Goal: Task Accomplishment & Management: Use online tool/utility

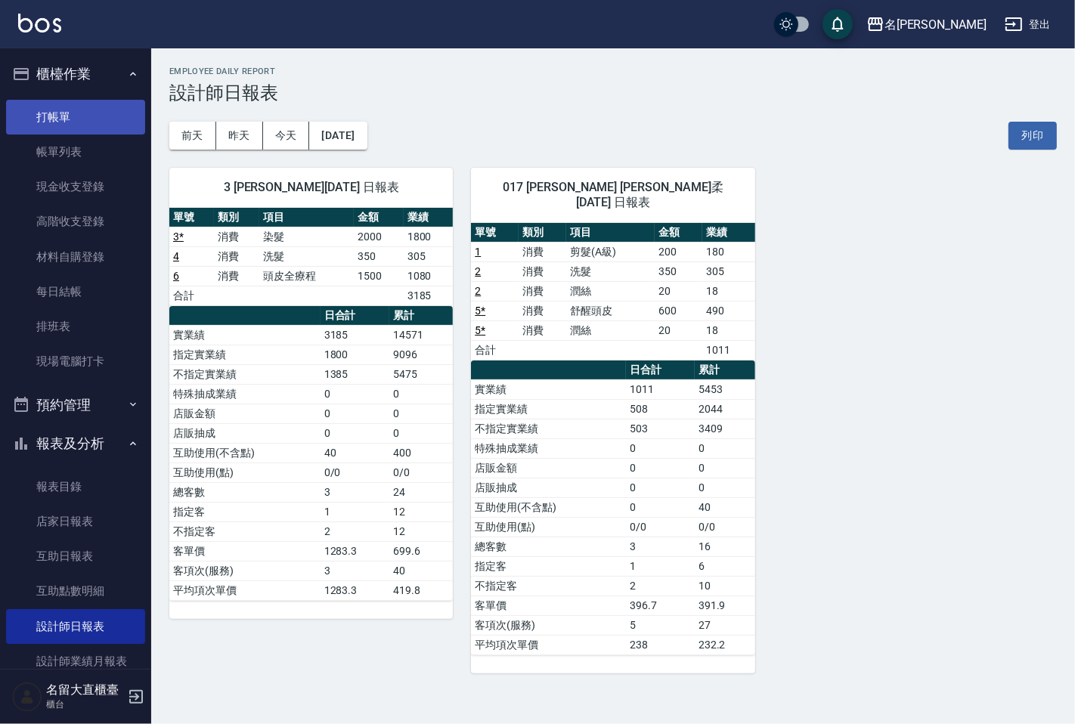
click at [89, 106] on link "打帳單" at bounding box center [75, 117] width 139 height 35
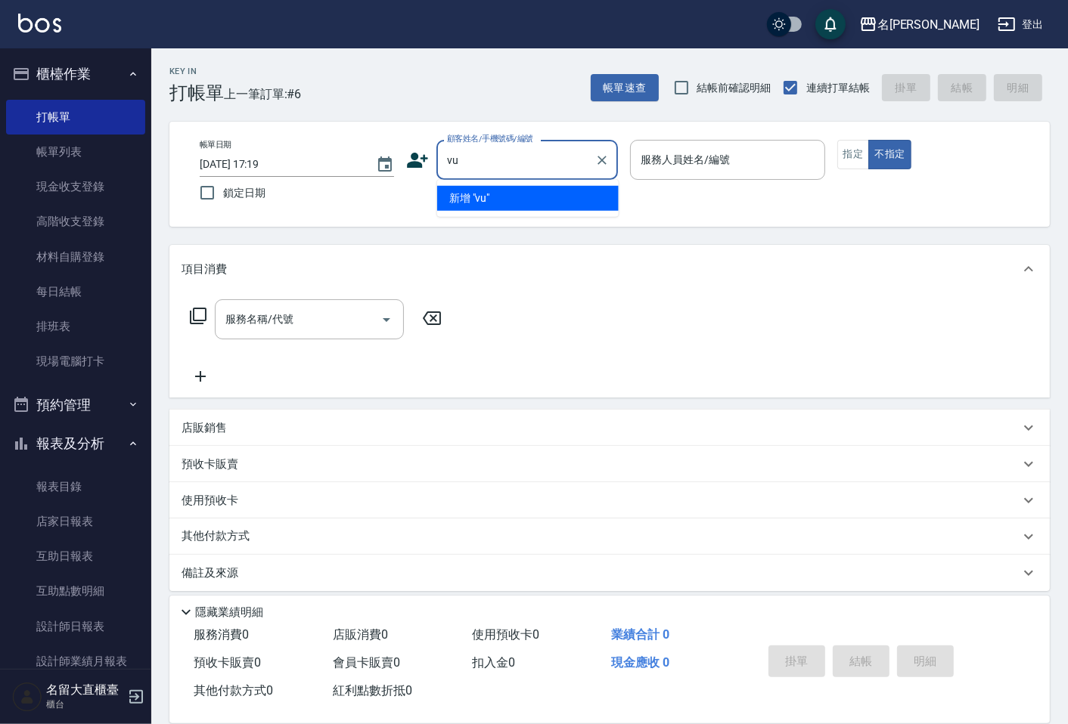
type input "v"
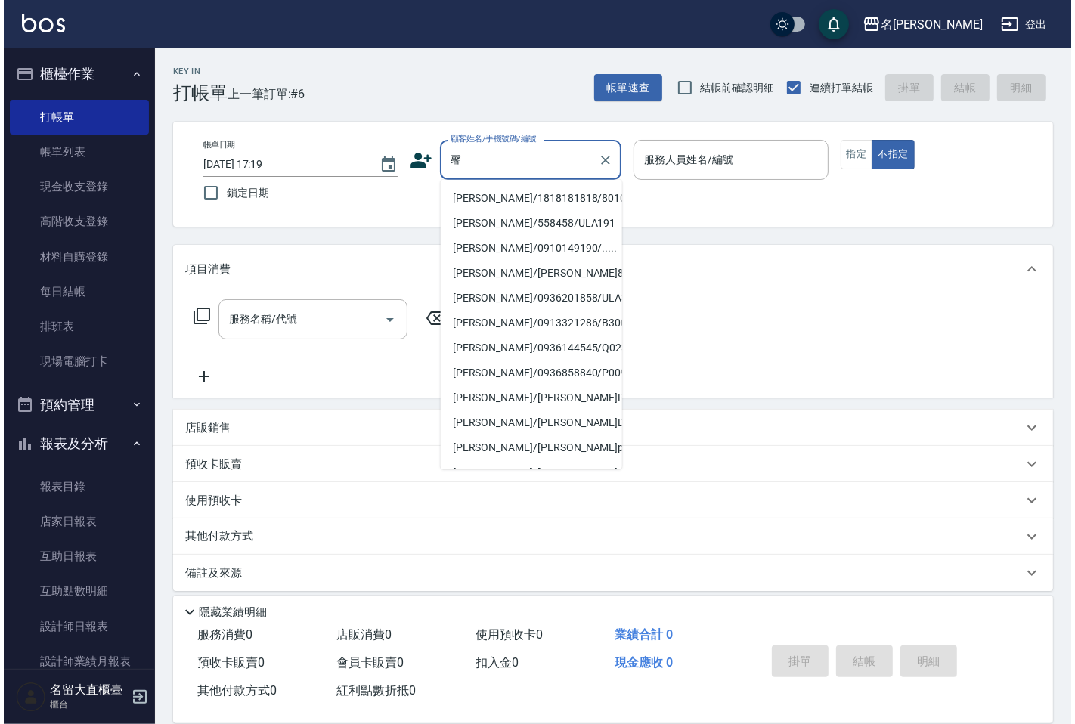
scroll to position [255, 0]
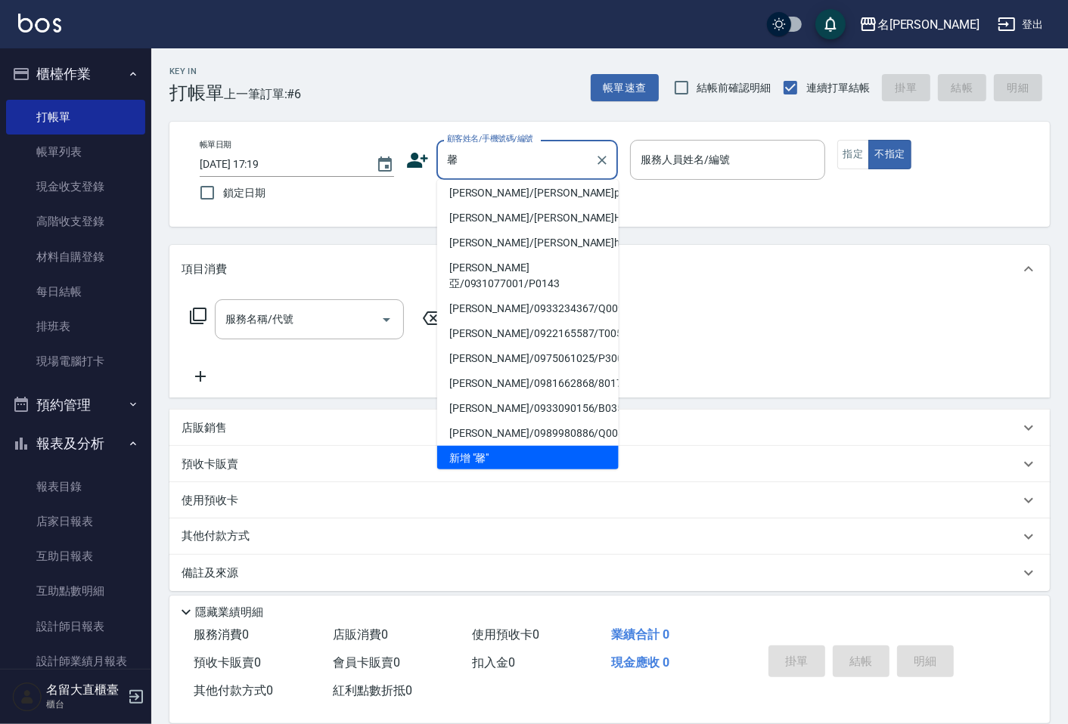
type input "馨"
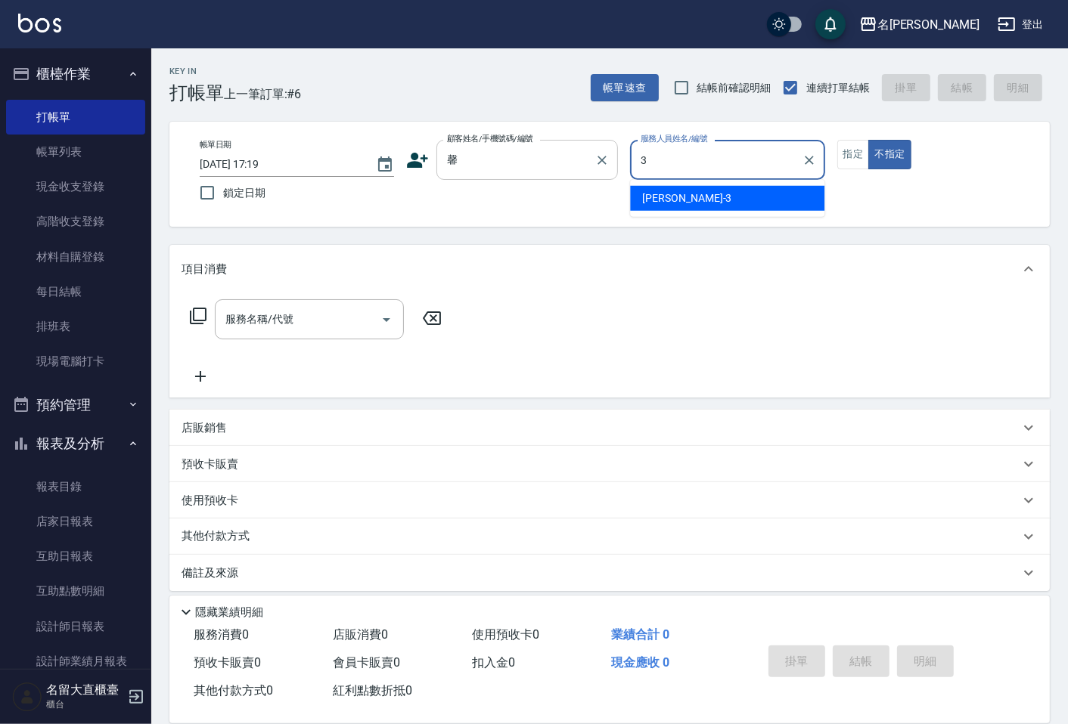
type input "[PERSON_NAME]3"
type button "false"
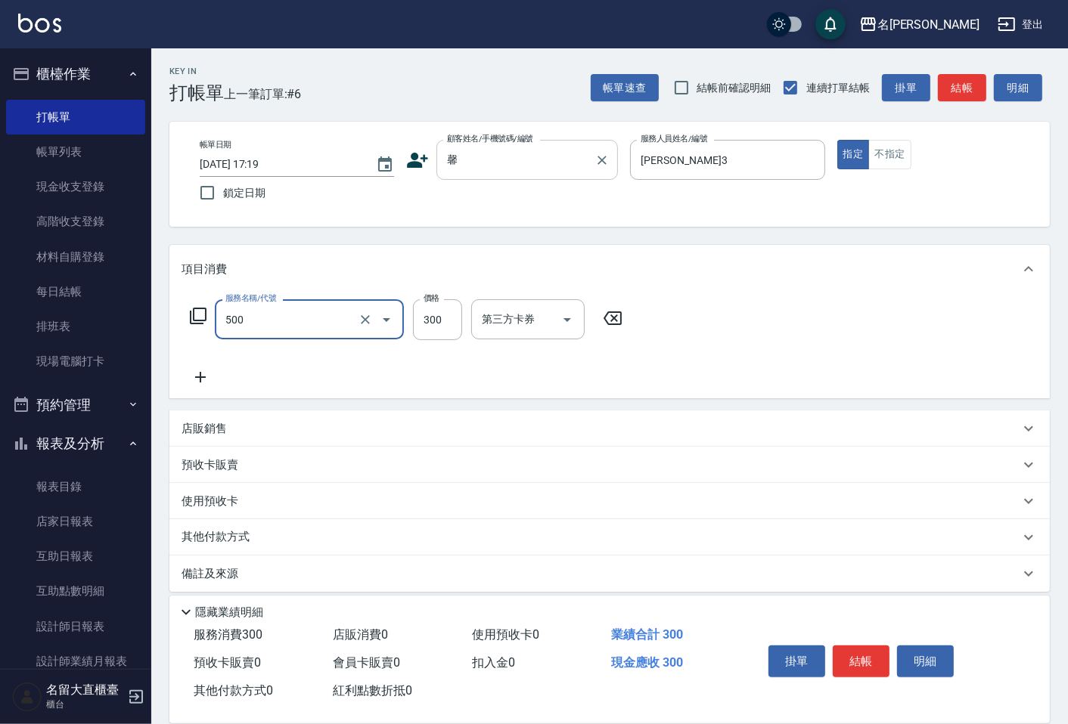
type input "洗髮(500)"
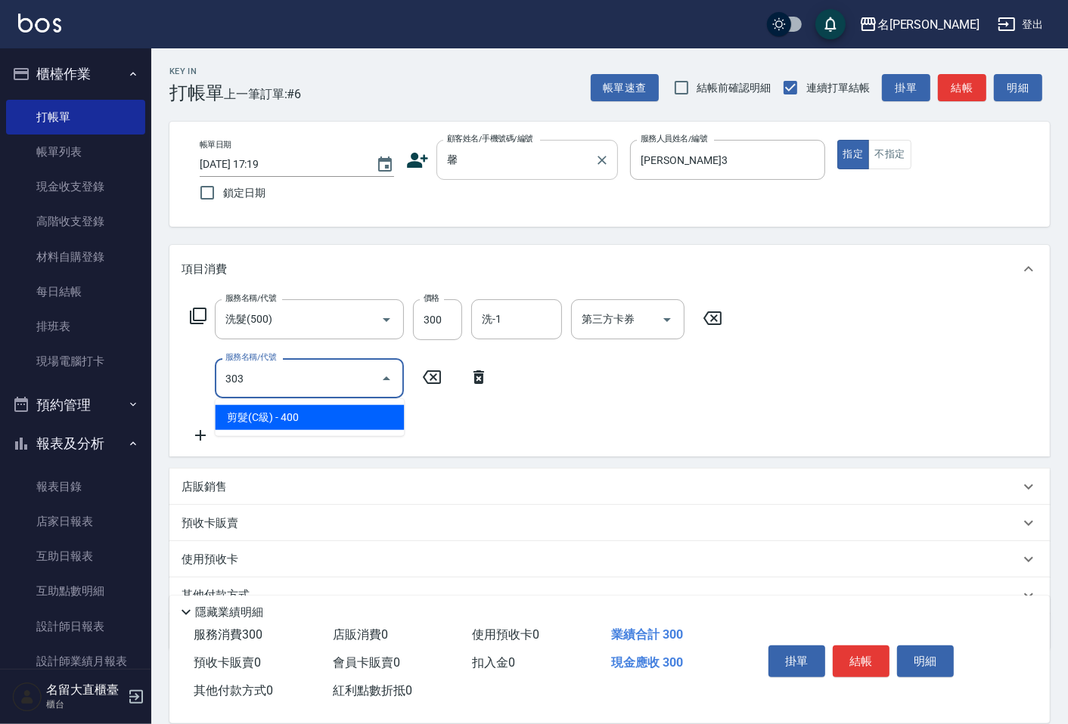
type input "剪髮(C級)(303)"
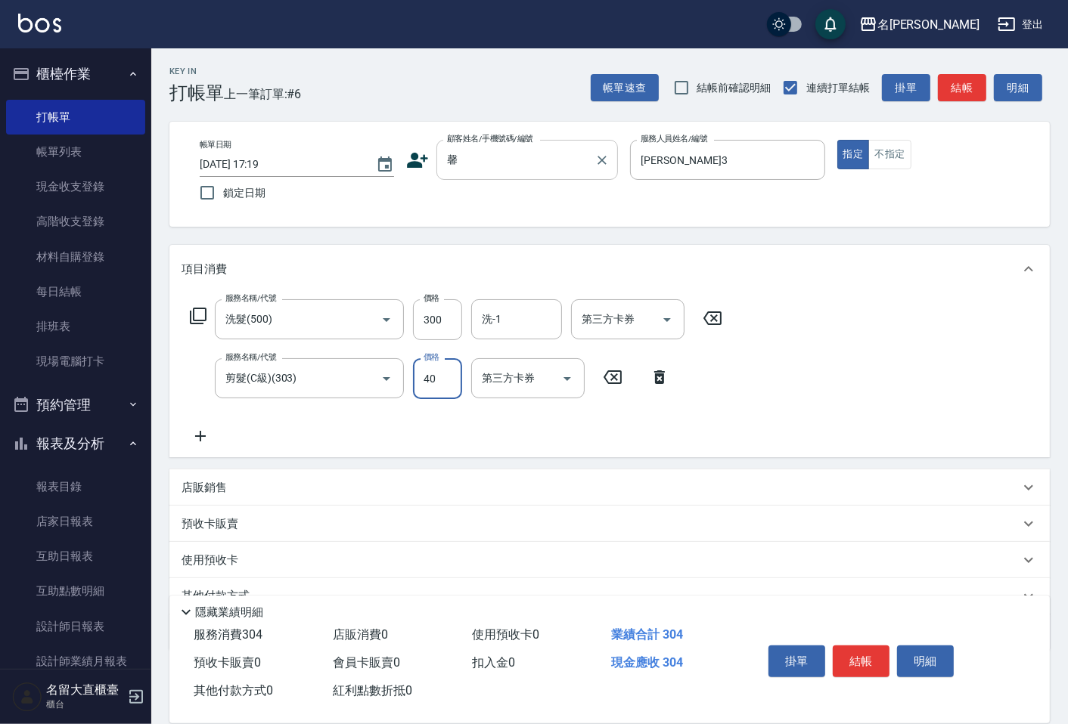
type input "400"
click at [972, 79] on button "結帳" at bounding box center [962, 88] width 48 height 28
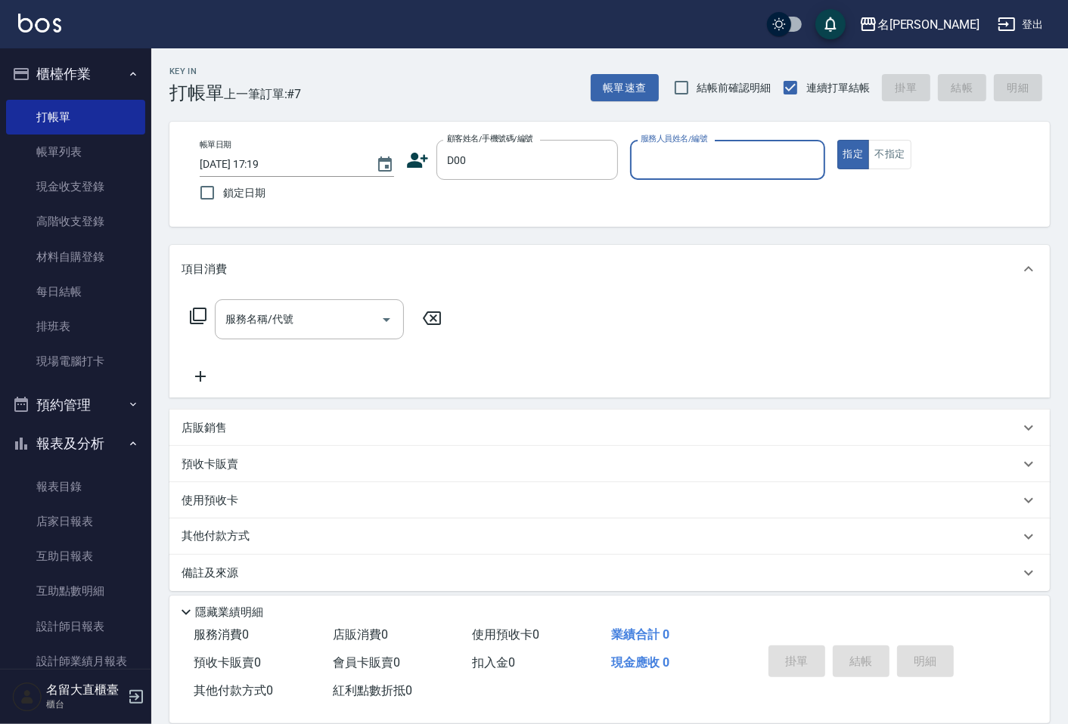
type input "D00"
type input "[PERSON_NAME]3"
type button "true"
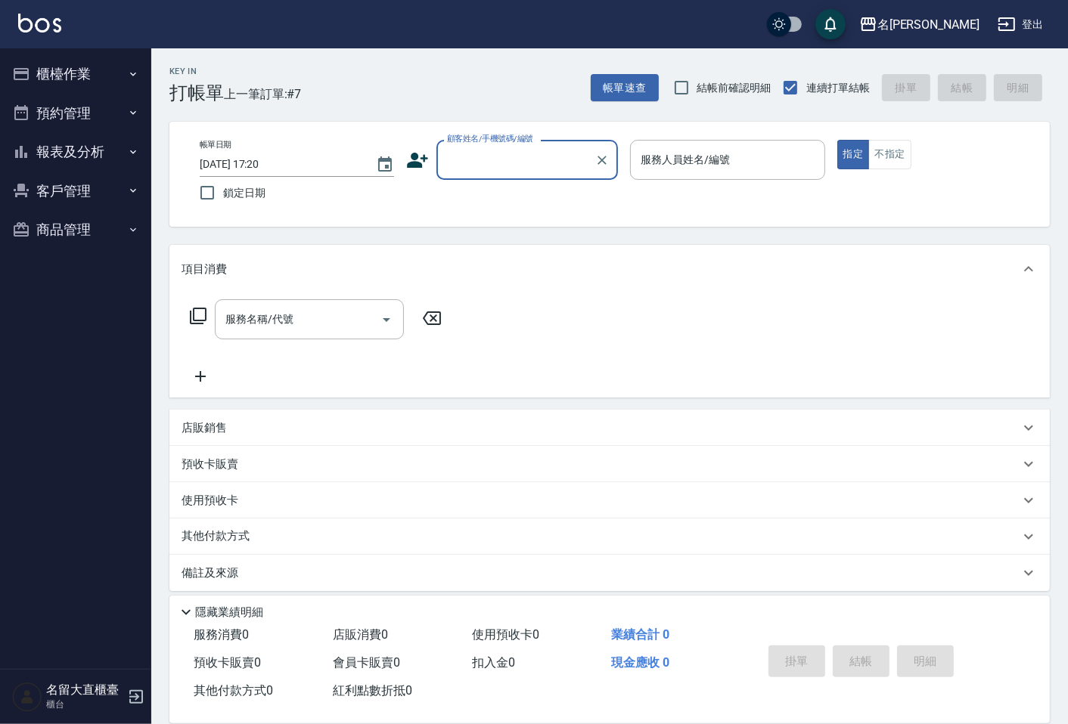
click at [48, 79] on button "櫃檯作業" at bounding box center [75, 73] width 139 height 39
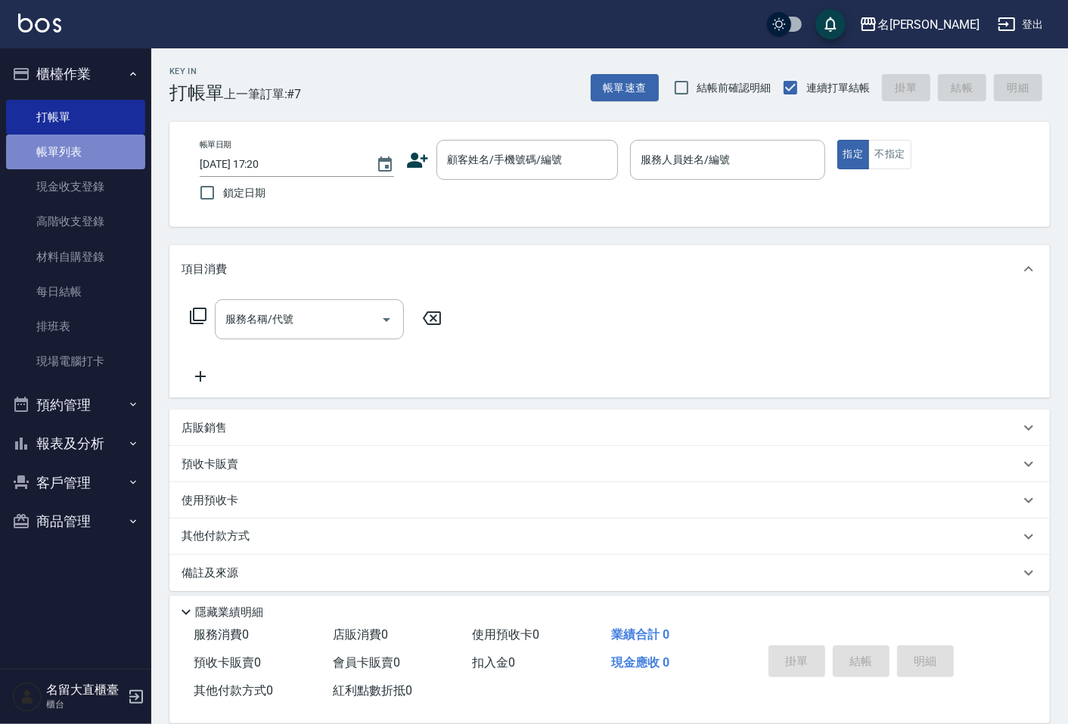
click at [78, 164] on link "帳單列表" at bounding box center [75, 152] width 139 height 35
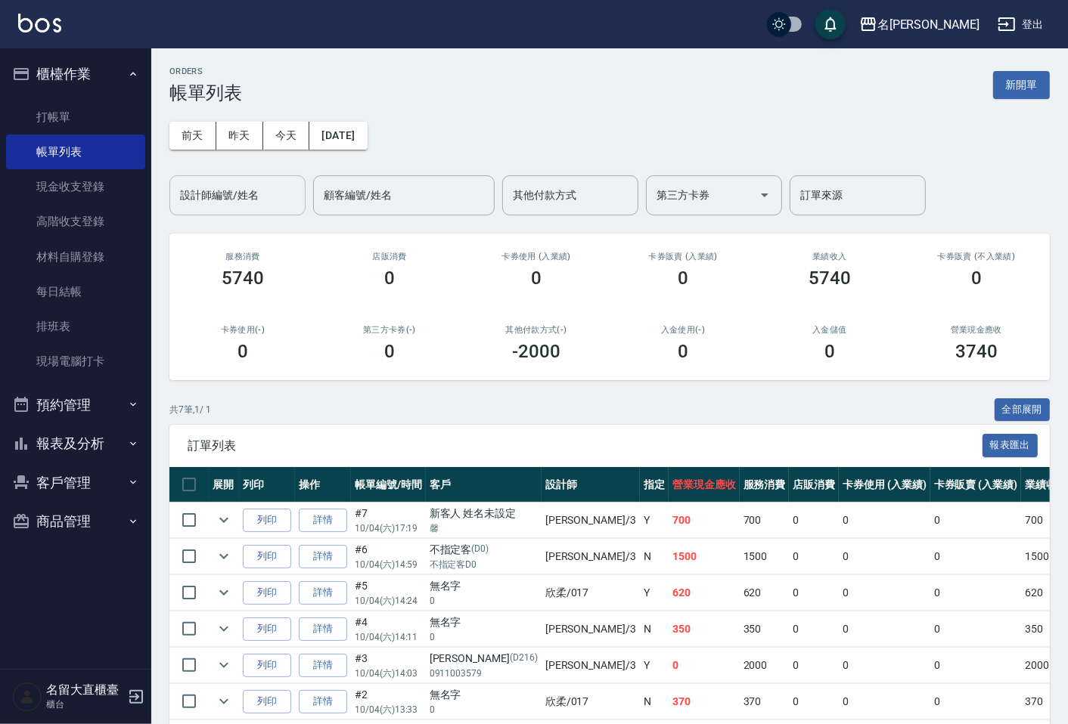
click at [245, 181] on div "設計師編號/姓名 設計師編號/姓名" at bounding box center [237, 195] width 136 height 40
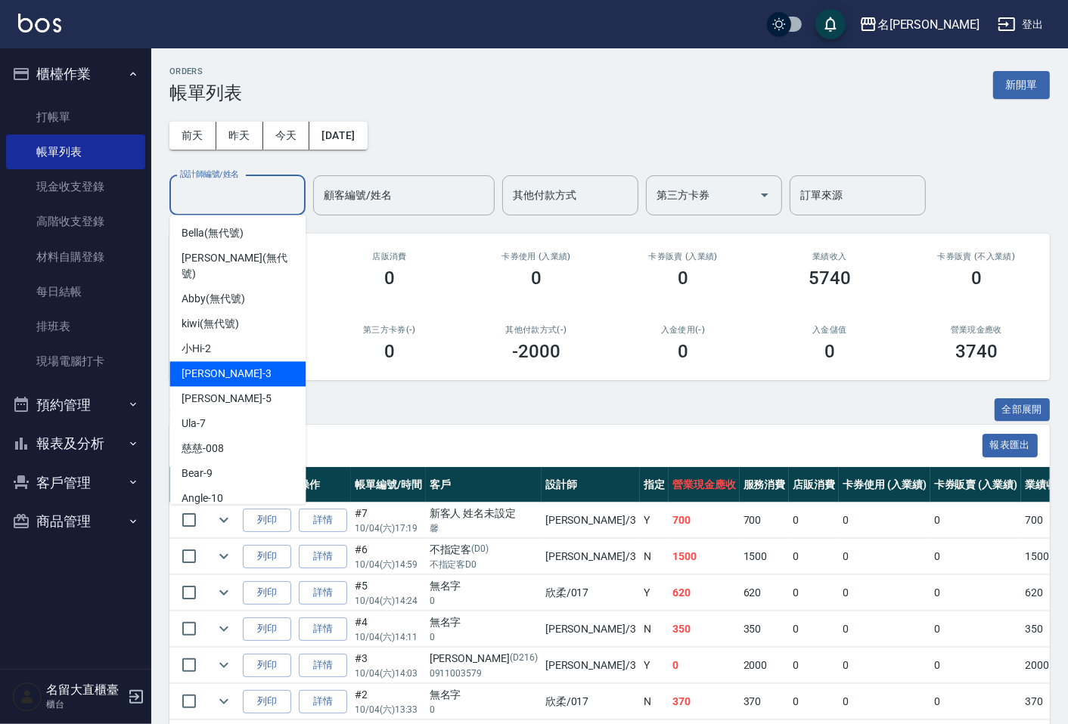
click at [208, 366] on span "郭忠翰 -3" at bounding box center [225, 374] width 89 height 16
type input "[PERSON_NAME]3"
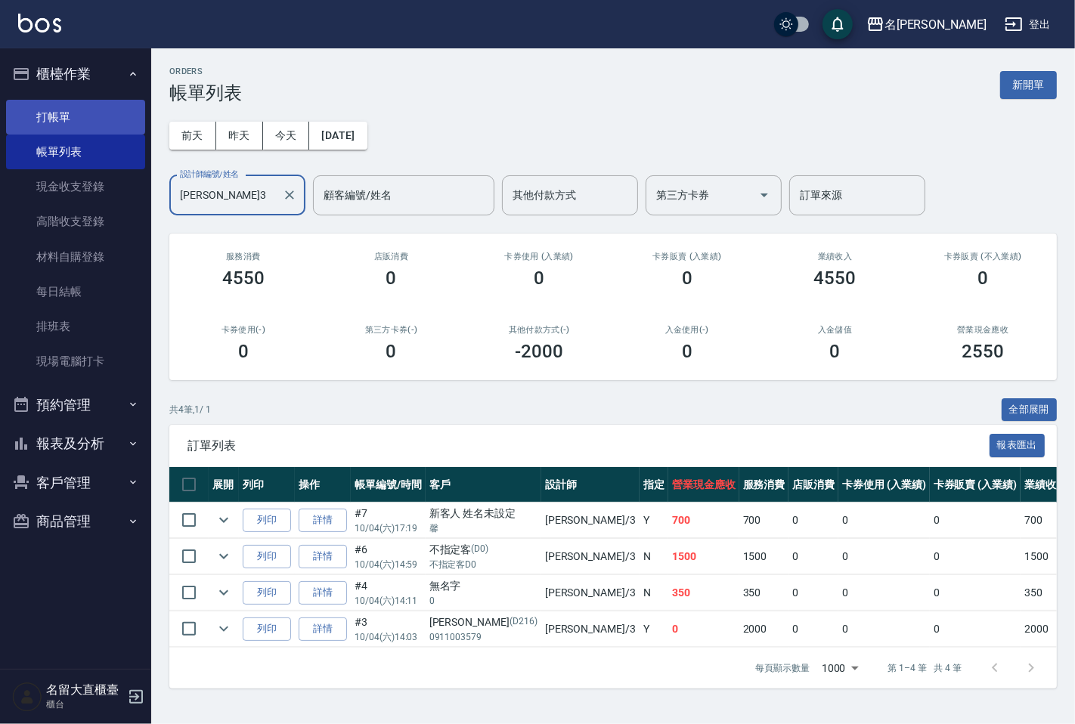
click at [73, 126] on link "打帳單" at bounding box center [75, 117] width 139 height 35
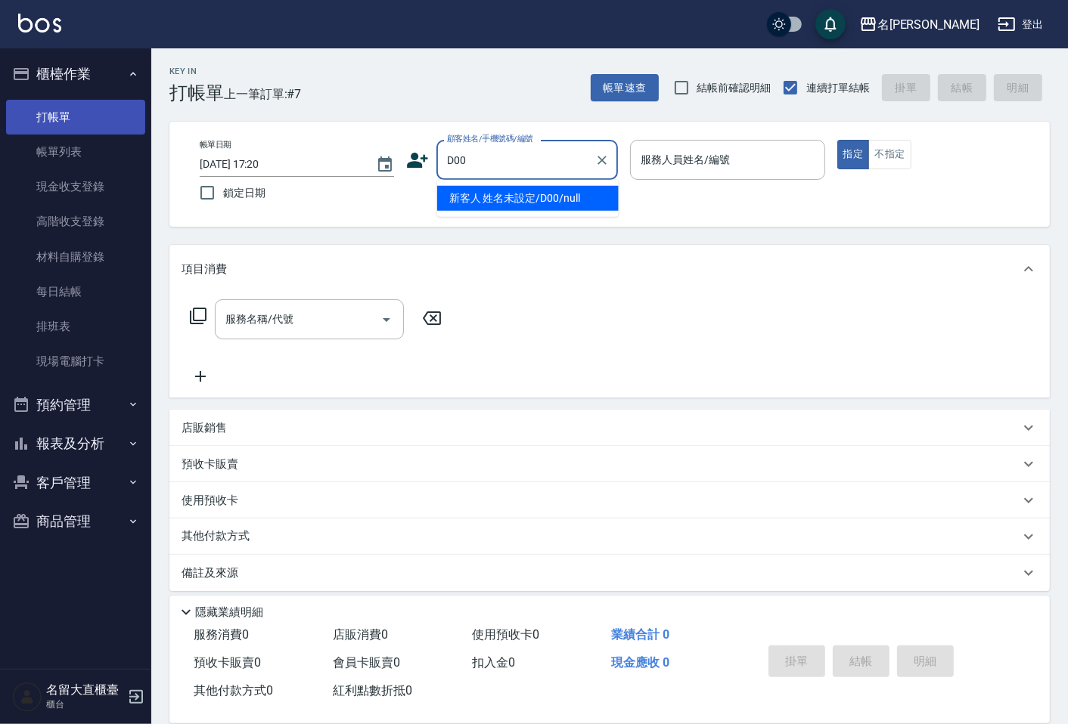
type input "新客人 姓名未設定/D00/null"
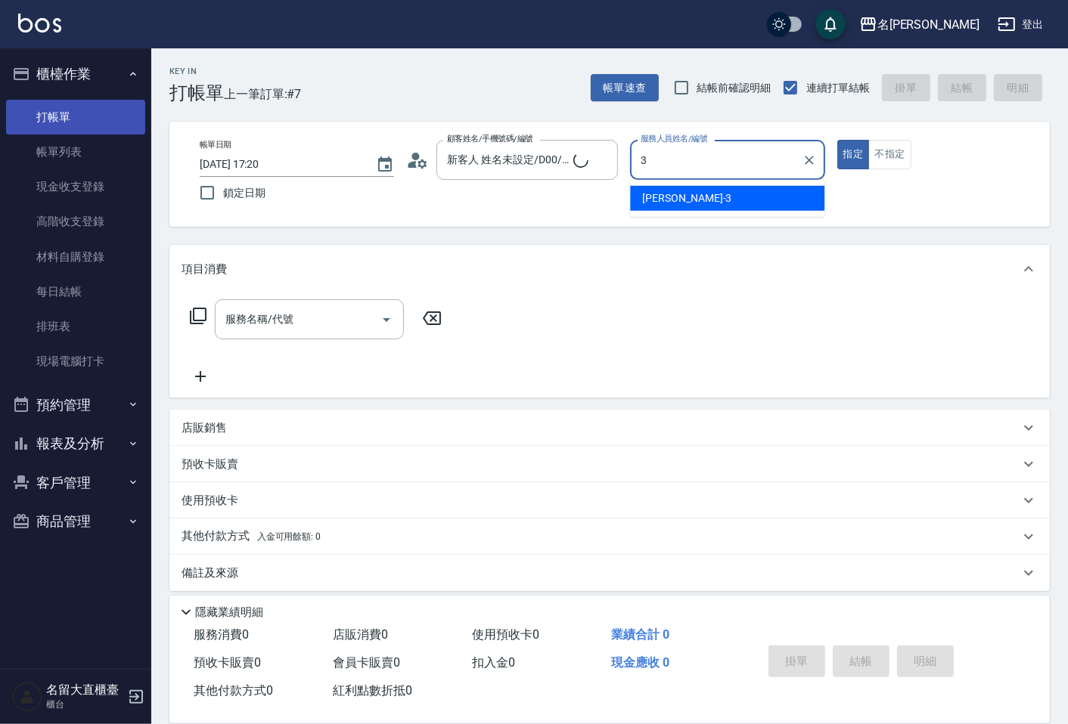
type input "[PERSON_NAME]3"
type button "true"
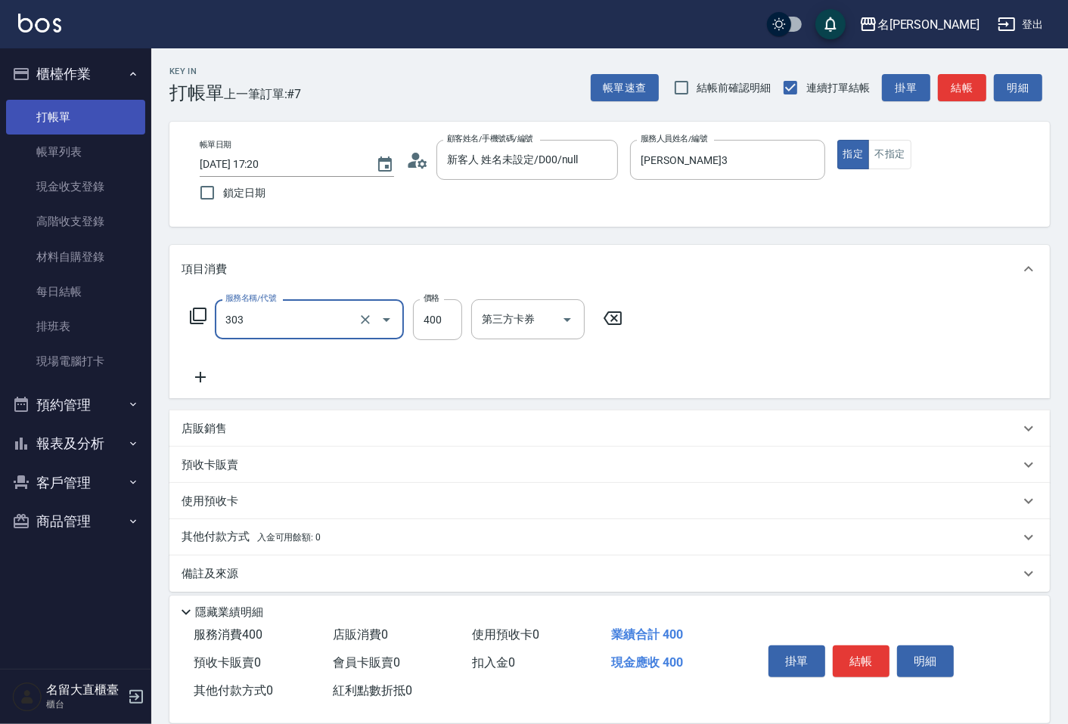
type input "剪髮(C級)(303)"
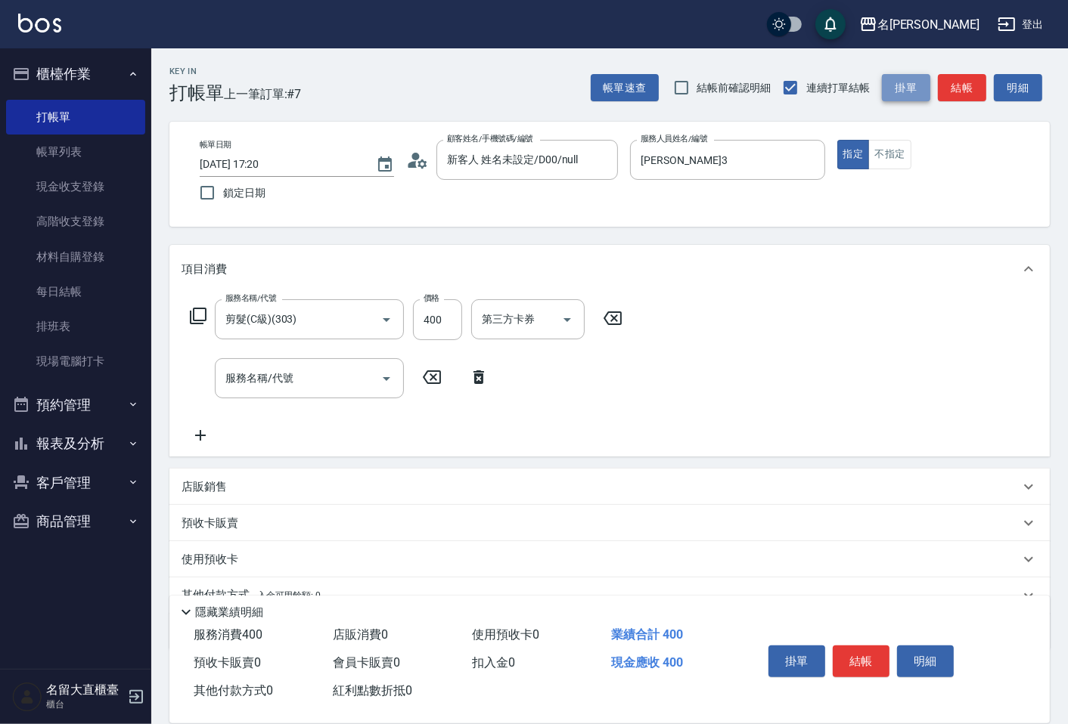
click at [927, 95] on button "掛單" at bounding box center [906, 88] width 48 height 28
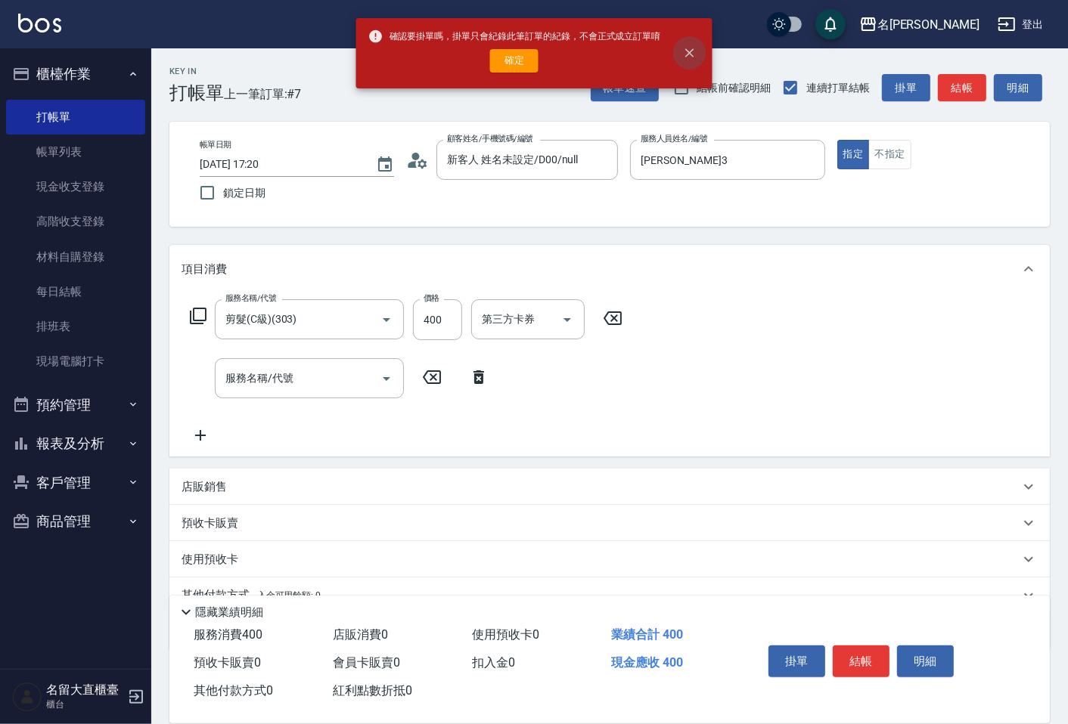
click at [690, 51] on icon "close" at bounding box center [689, 53] width 9 height 9
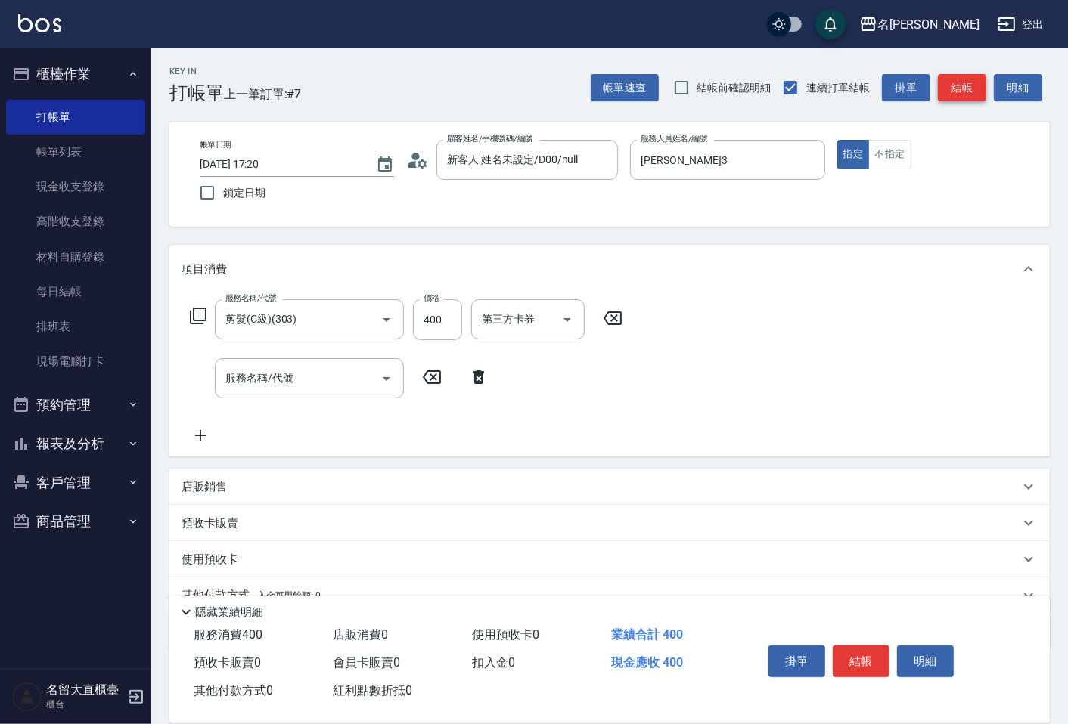
click at [970, 85] on button "結帳" at bounding box center [962, 88] width 48 height 28
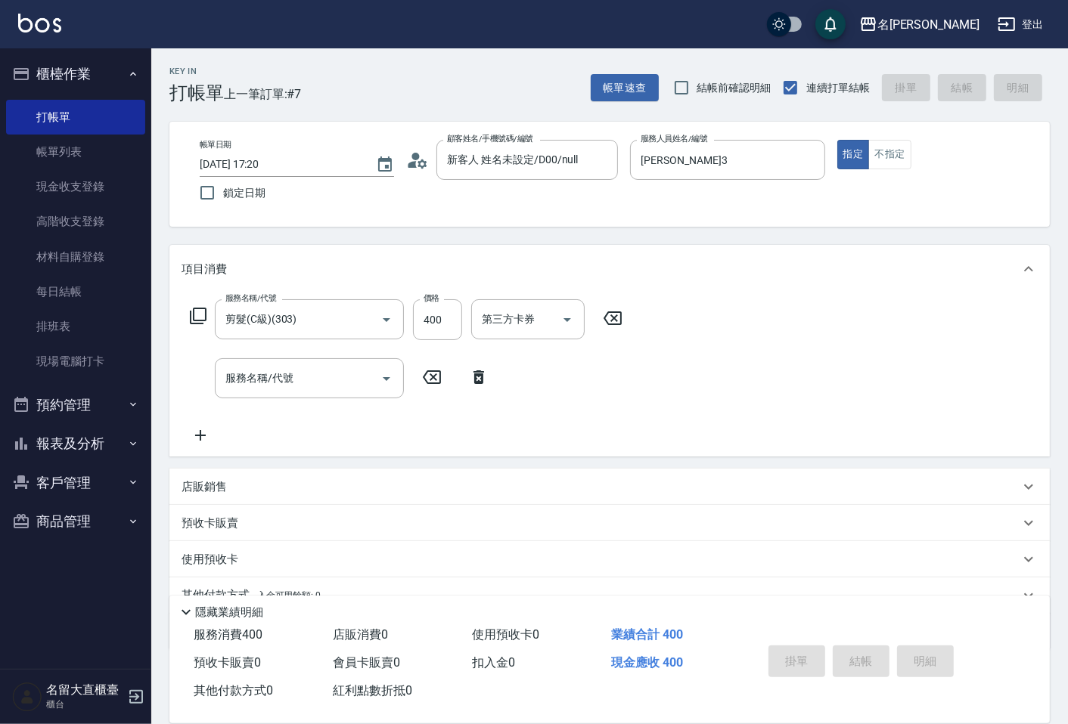
type input "2025/10/04 17:21"
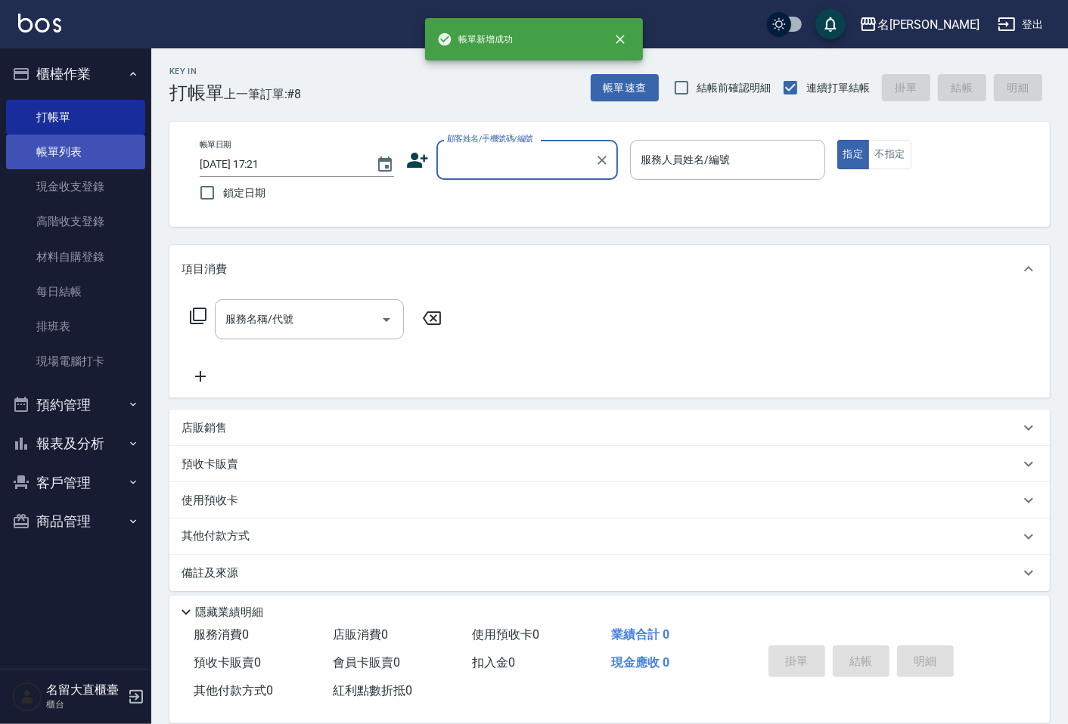
click at [79, 147] on link "帳單列表" at bounding box center [75, 152] width 139 height 35
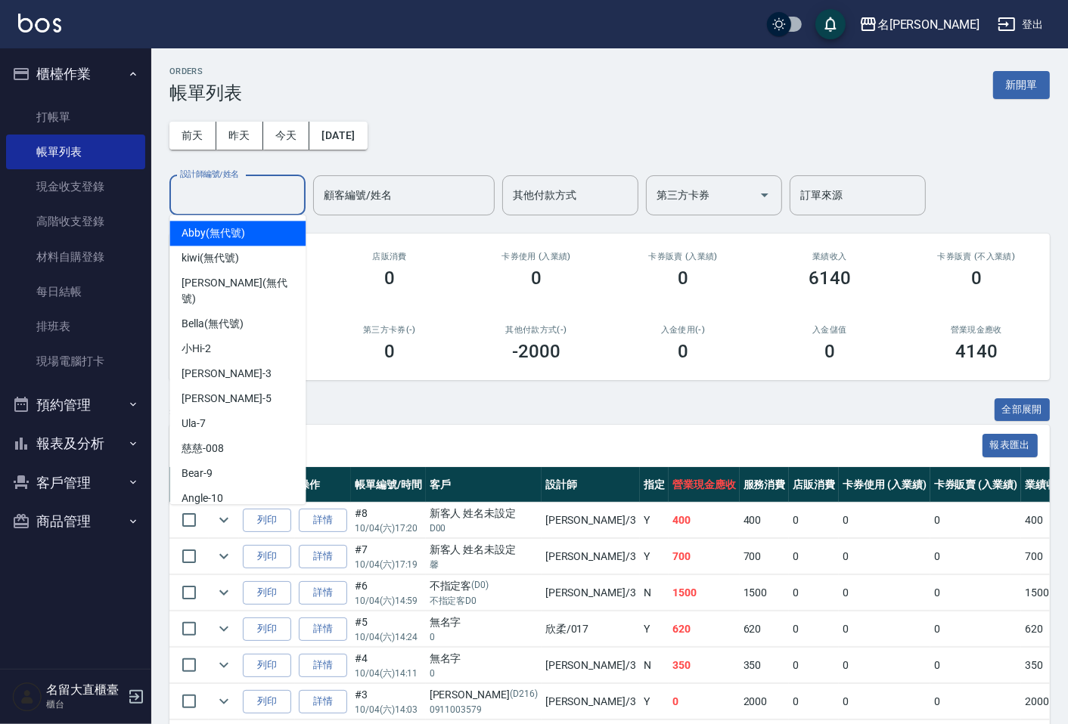
click at [244, 206] on input "設計師編號/姓名" at bounding box center [237, 195] width 123 height 26
click at [247, 365] on div "郭忠翰 -3" at bounding box center [237, 373] width 136 height 25
type input "[PERSON_NAME]3"
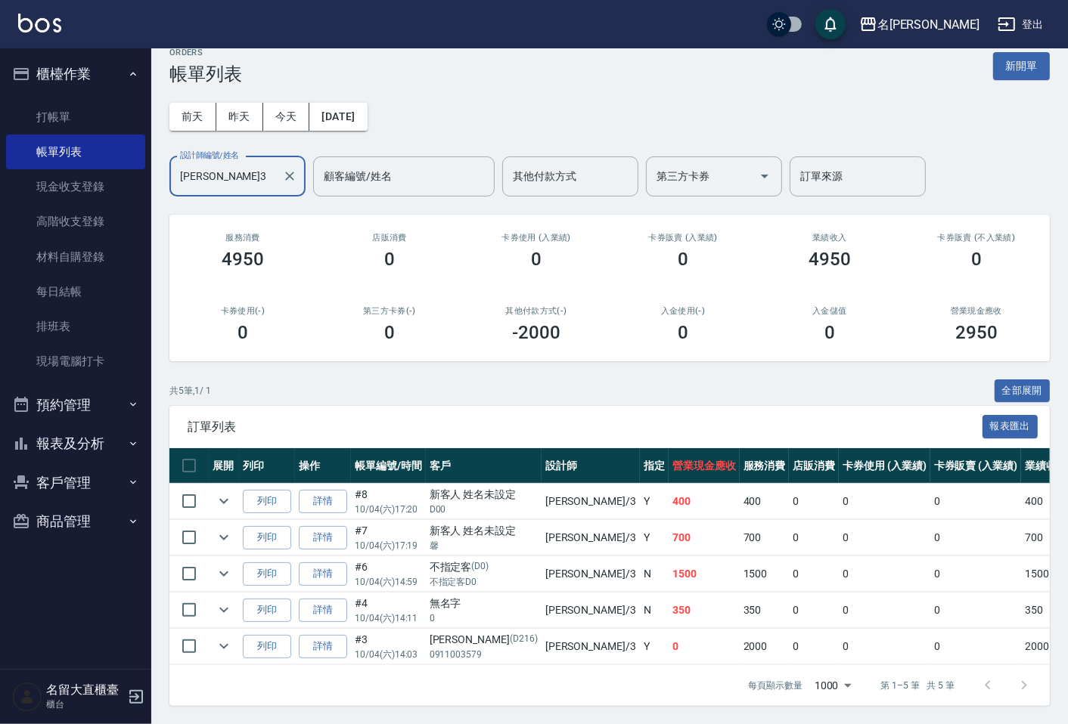
scroll to position [32, 0]
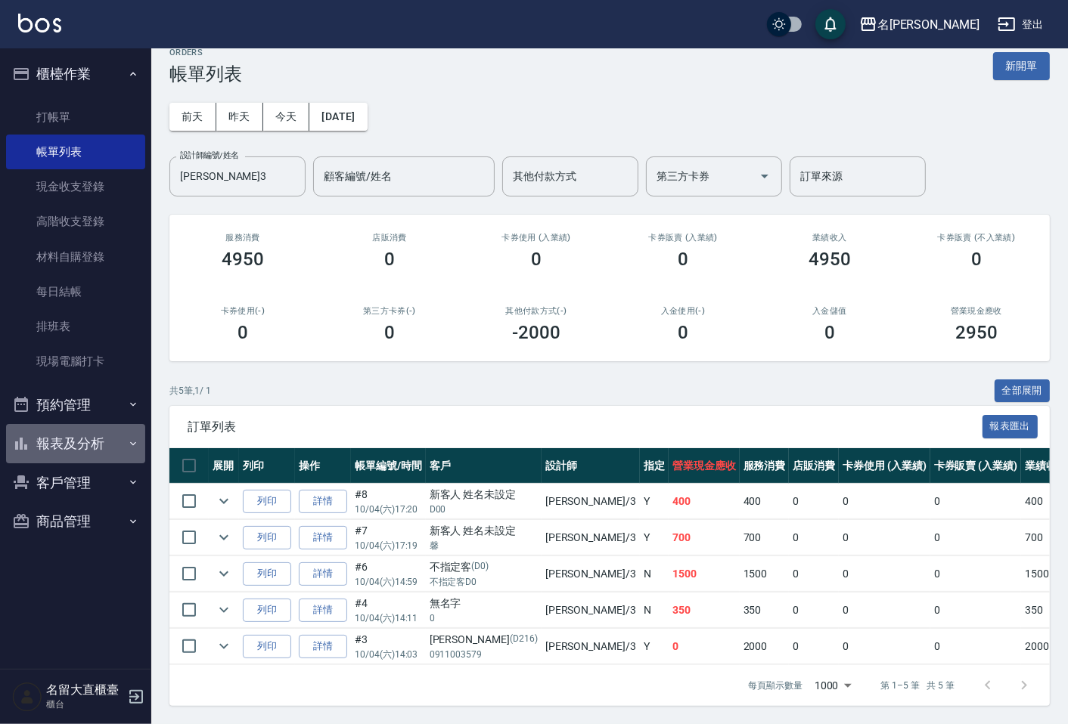
click at [73, 445] on button "報表及分析" at bounding box center [75, 443] width 139 height 39
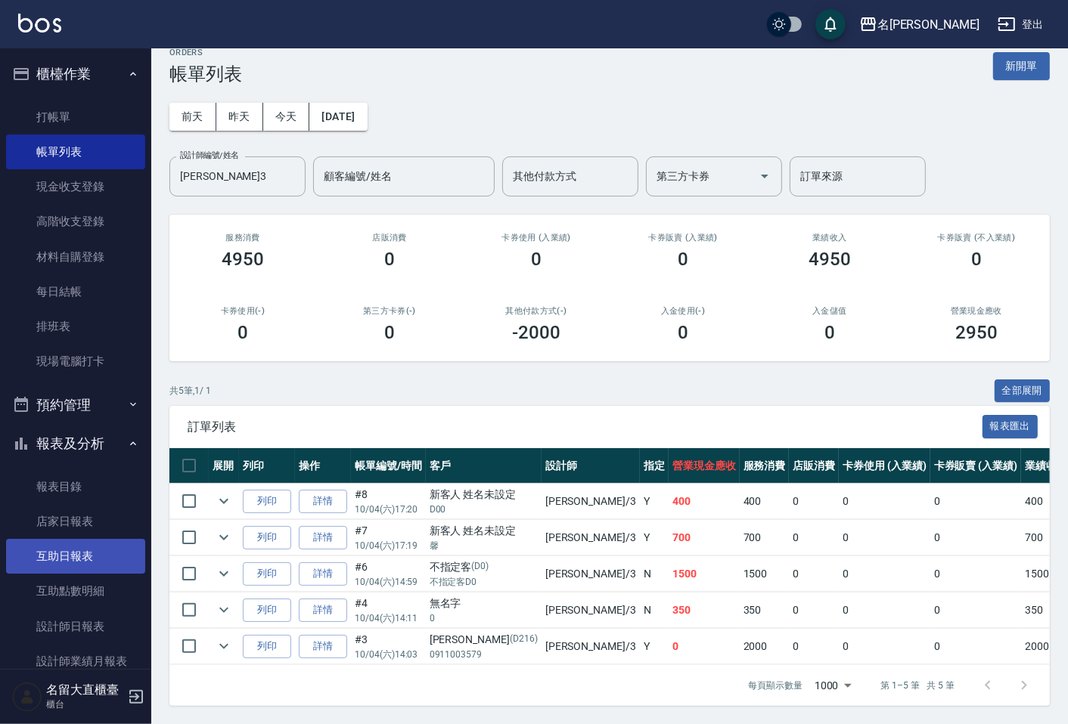
scroll to position [168, 0]
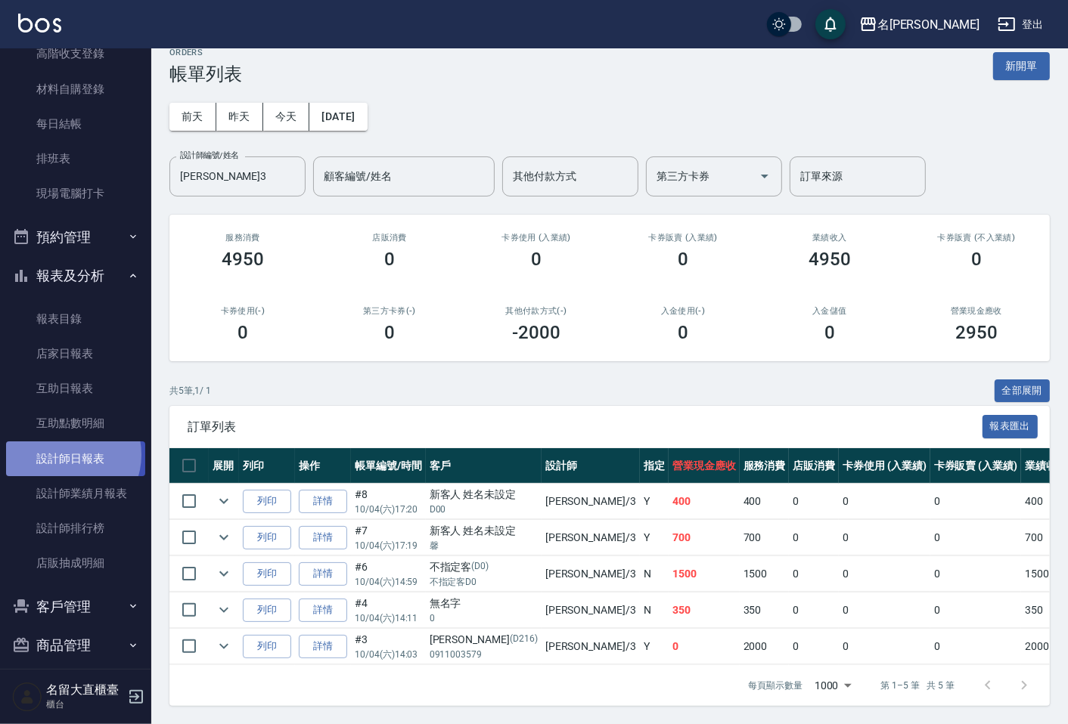
click at [67, 454] on link "設計師日報表" at bounding box center [75, 459] width 139 height 35
